Goal: Check status: Check status

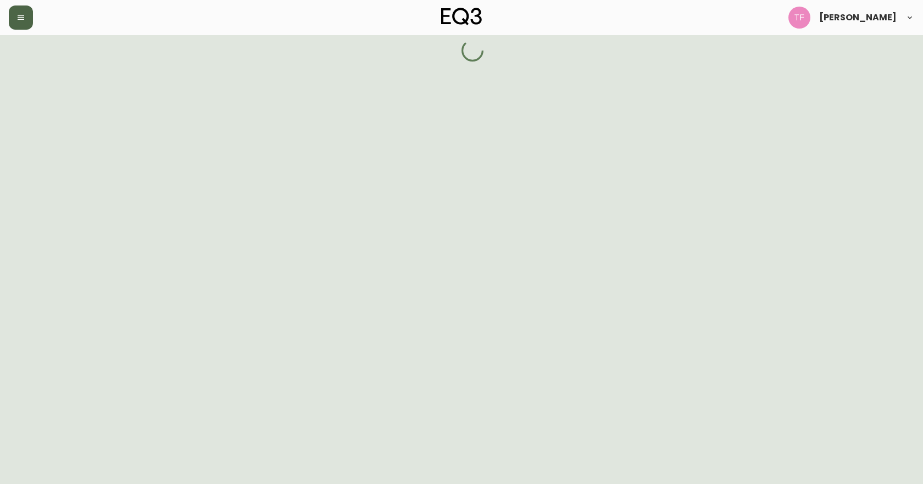
click at [26, 15] on button "button" at bounding box center [21, 17] width 24 height 24
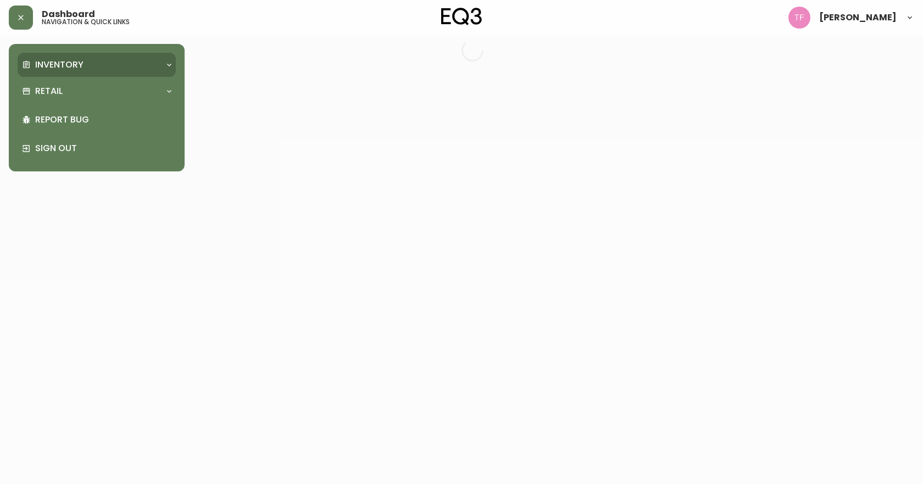
click at [38, 56] on div "Inventory" at bounding box center [97, 65] width 158 height 24
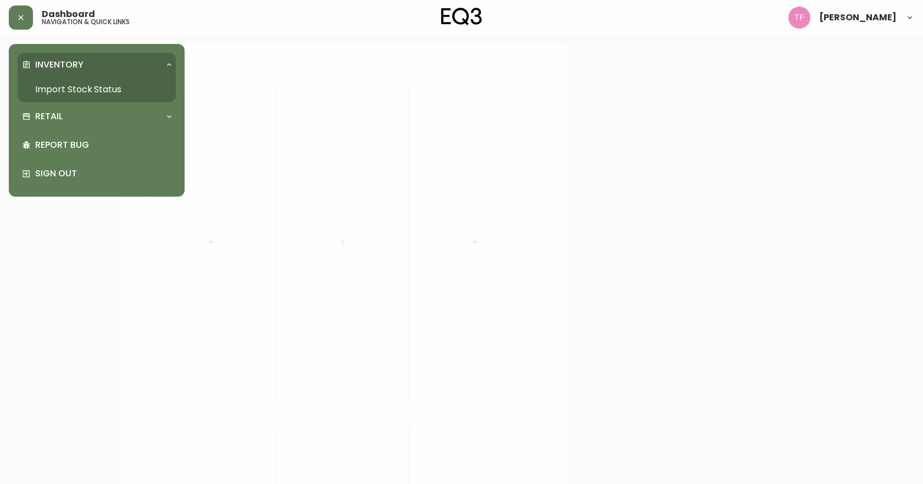
click at [55, 85] on link "Import Stock Status" at bounding box center [97, 89] width 158 height 25
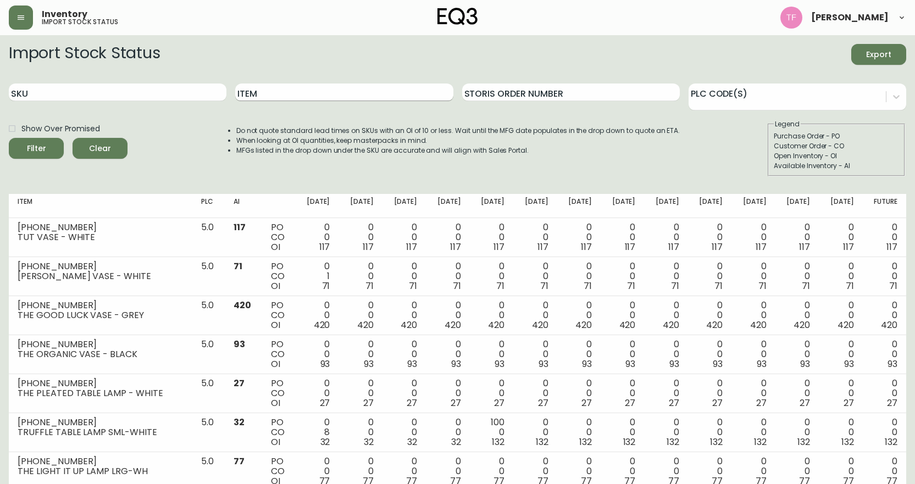
click at [296, 99] on input "Item" at bounding box center [344, 92] width 218 height 18
type input "[GEOGRAPHIC_DATA]"
click at [9, 138] on button "Filter" at bounding box center [36, 148] width 55 height 21
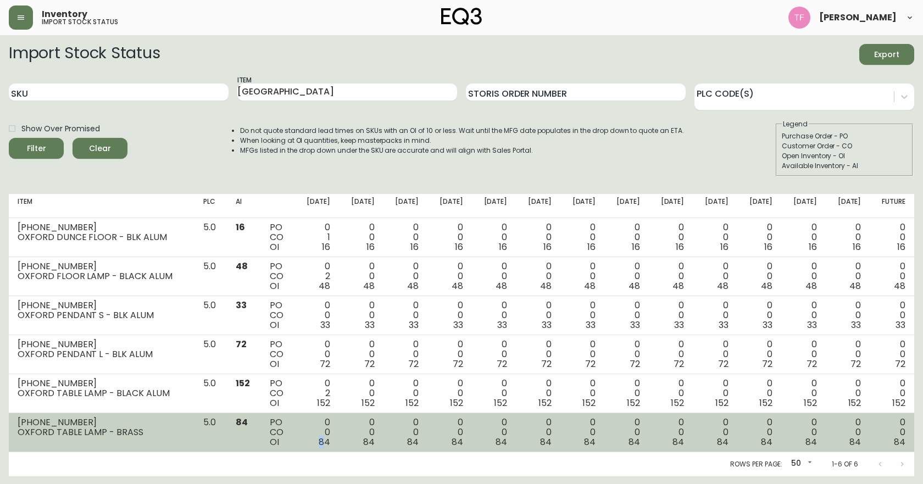
drag, startPoint x: 325, startPoint y: 443, endPoint x: 316, endPoint y: 443, distance: 8.8
click at [316, 443] on div "0 0 84" at bounding box center [317, 432] width 27 height 30
click at [339, 442] on td "0 0 84" at bounding box center [317, 432] width 44 height 39
